Goal: Navigation & Orientation: Find specific page/section

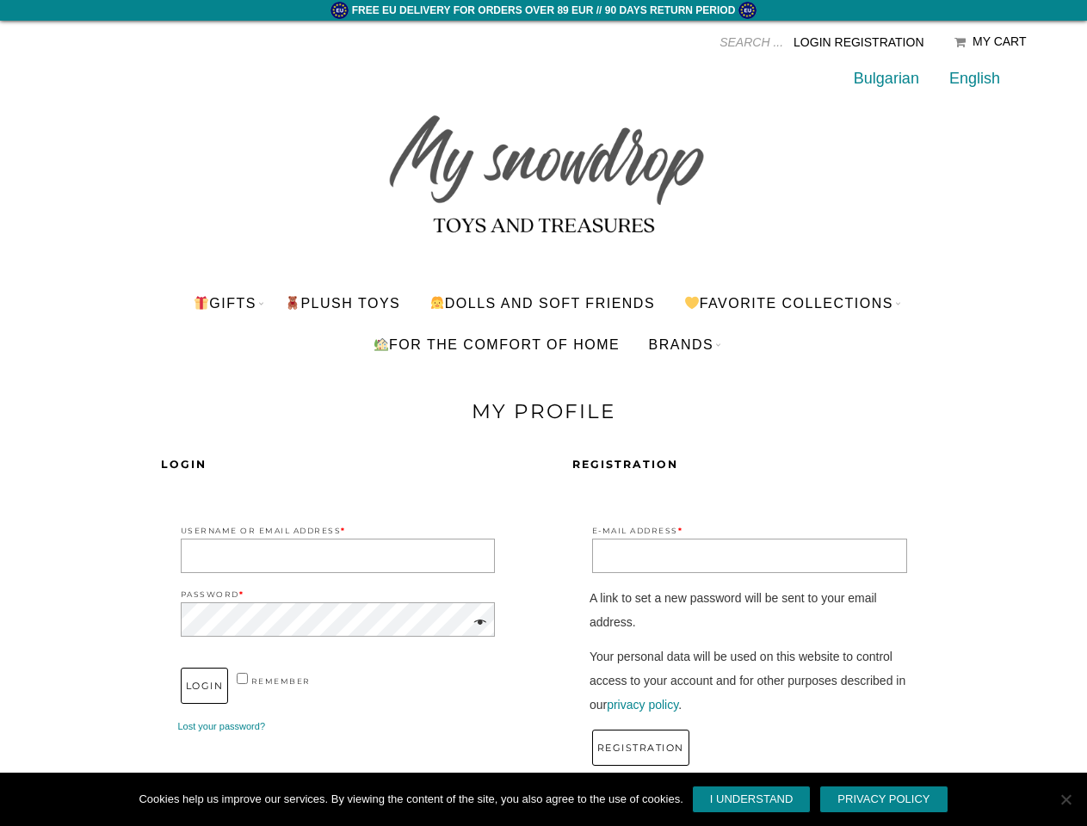
click at [543, 427] on div "Login Username or Email Address * Password * remember Login Lost your password?…" at bounding box center [544, 616] width 998 height 386
click at [663, 42] on input "Products search" at bounding box center [632, 42] width 301 height 26
click at [795, 303] on link "Favorite Collections" at bounding box center [788, 302] width 236 height 41
click at [684, 344] on link "BRANDS" at bounding box center [681, 343] width 91 height 41
click at [477, 623] on span at bounding box center [477, 623] width 20 height 24
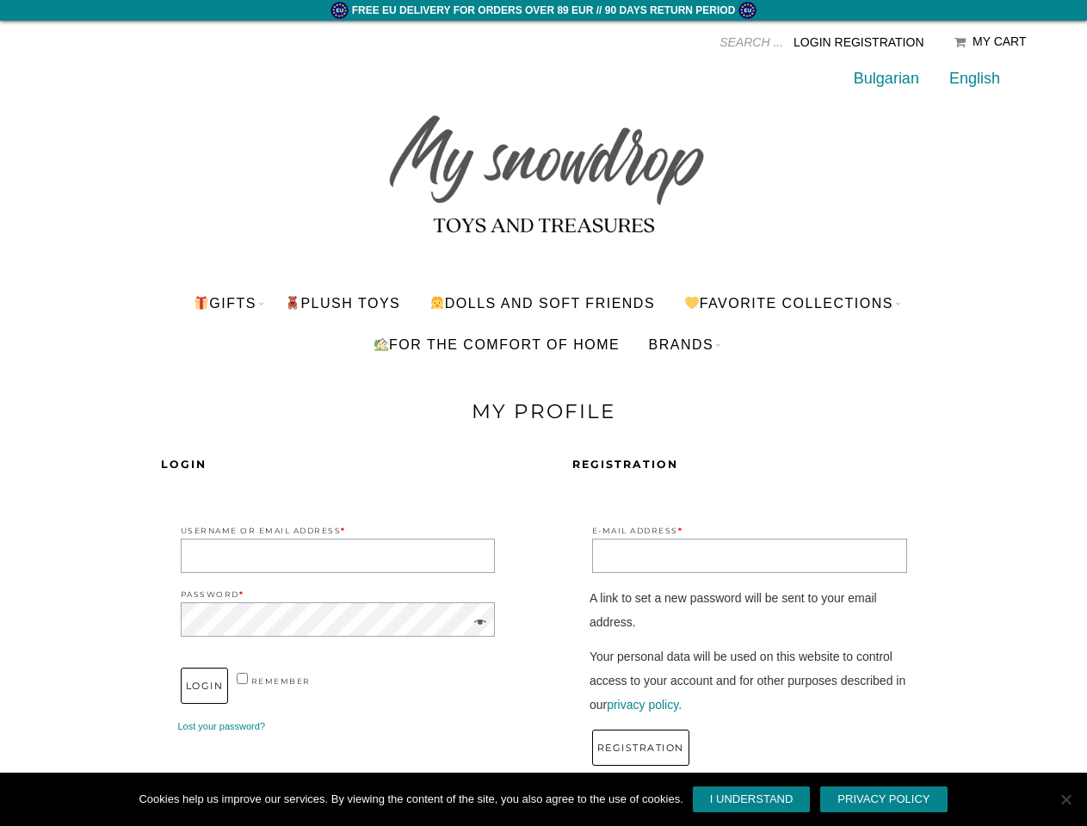
click at [751, 799] on link "I understand" at bounding box center [752, 799] width 120 height 28
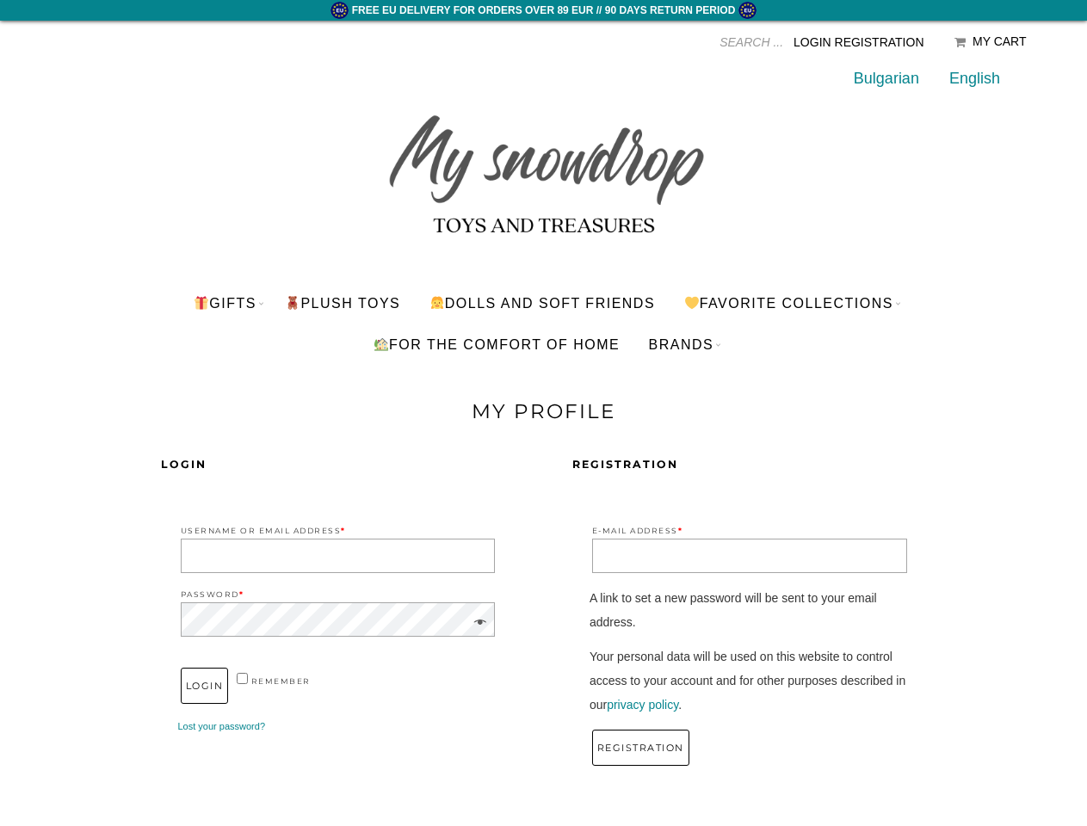
click at [1065, 799] on span "Cookie Notice" at bounding box center [1064, 799] width 17 height 17
